Goal: Check status: Check status

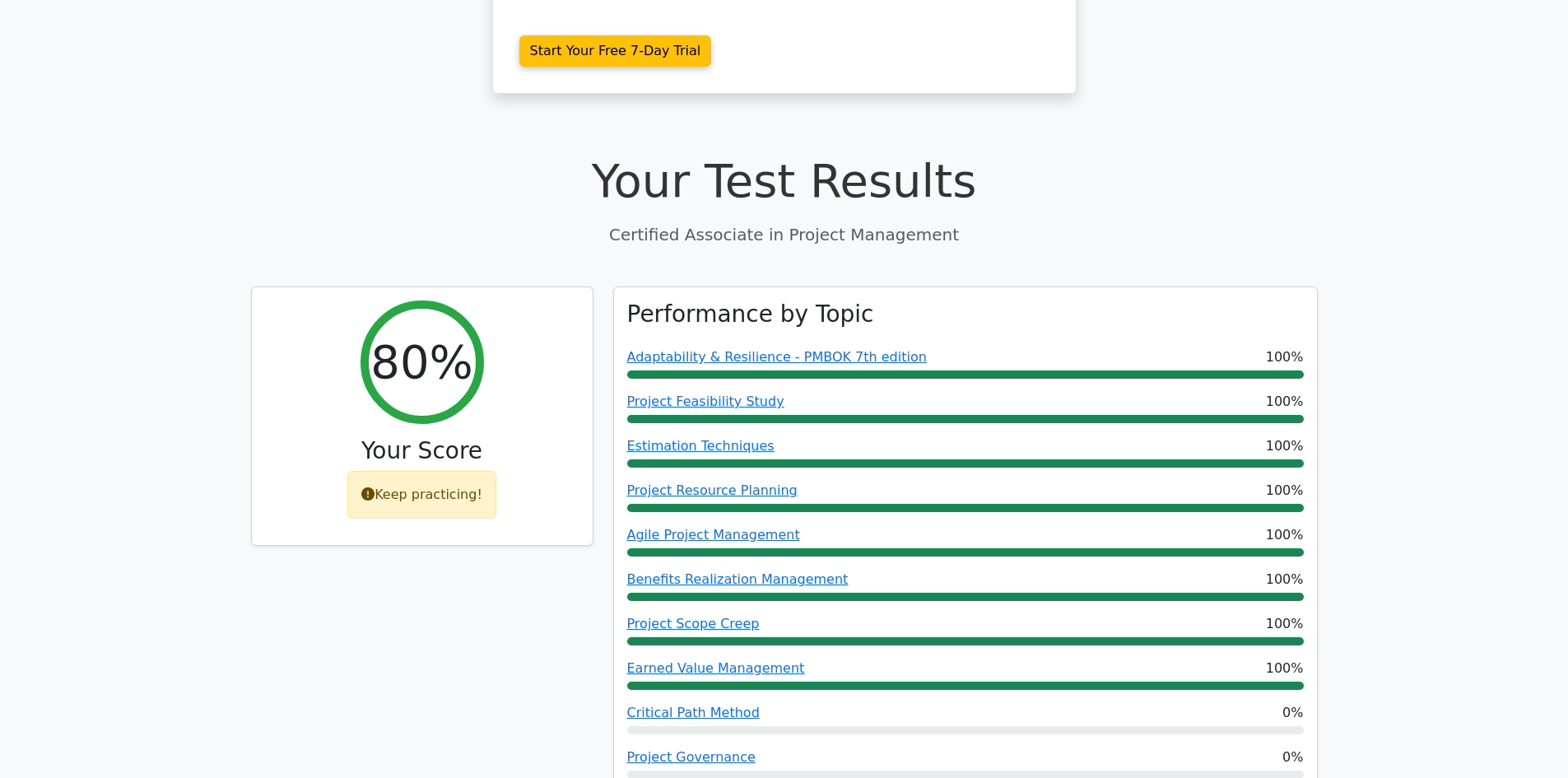
scroll to position [868, 0]
